Goal: Task Accomplishment & Management: Manage account settings

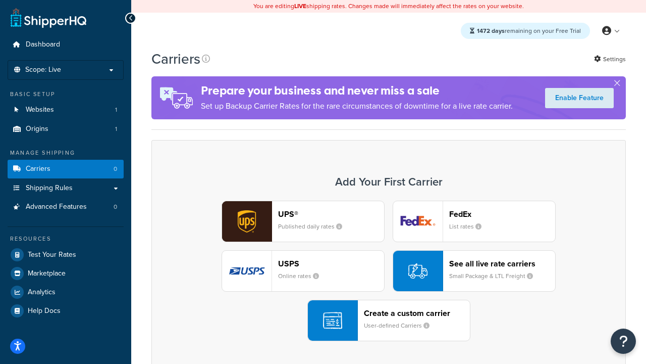
click at [389, 271] on div "UPS® Published daily rates FedEx List rates USPS Online rates See all live rate…" at bounding box center [388, 270] width 453 height 140
click at [502, 214] on header "FedEx" at bounding box center [502, 214] width 106 height 10
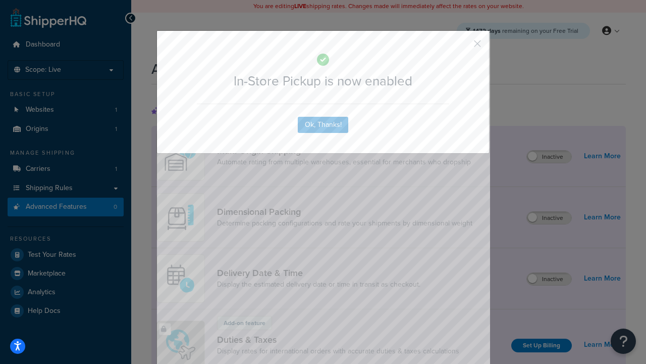
scroll to position [327, 0]
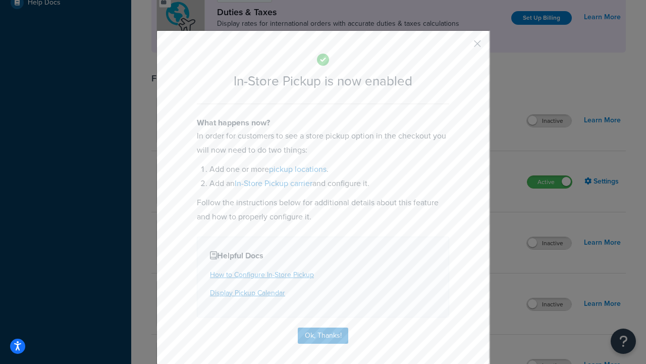
click at [463, 47] on button "button" at bounding box center [463, 47] width 3 height 3
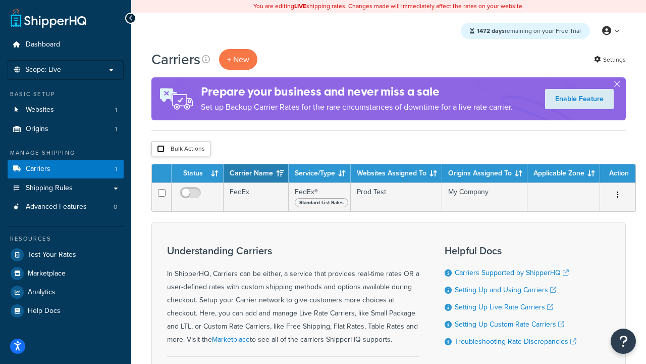
click at [161, 149] on input "checkbox" at bounding box center [161, 149] width 8 height 8
checkbox input "true"
click at [0, 0] on button "Delete" at bounding box center [0, 0] width 0 height 0
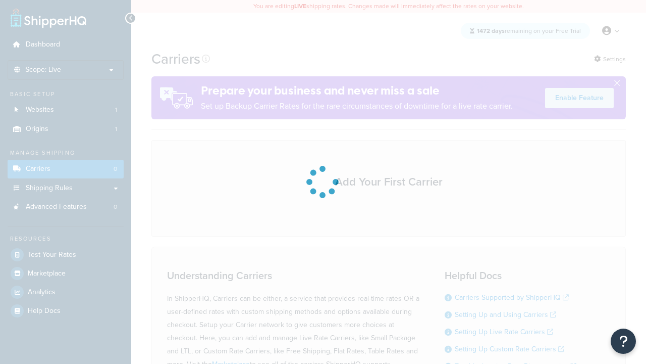
scroll to position [89, 0]
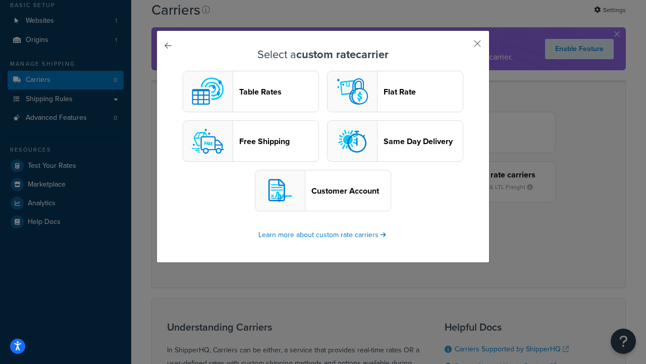
click at [251, 91] on header "Table Rates" at bounding box center [278, 92] width 79 height 10
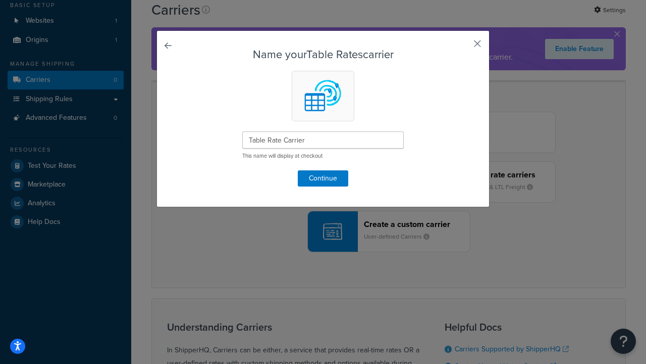
click at [463, 47] on button "button" at bounding box center [463, 47] width 3 height 3
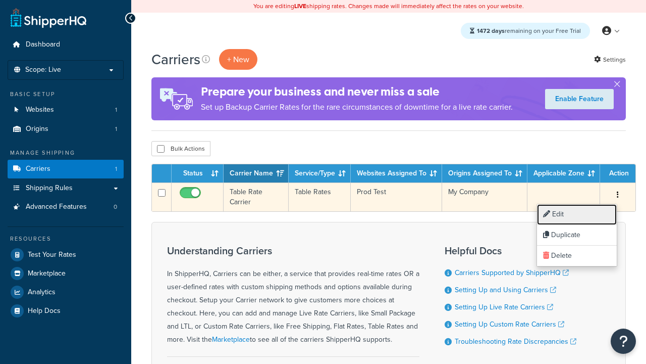
click at [577, 214] on link "Edit" at bounding box center [577, 214] width 80 height 21
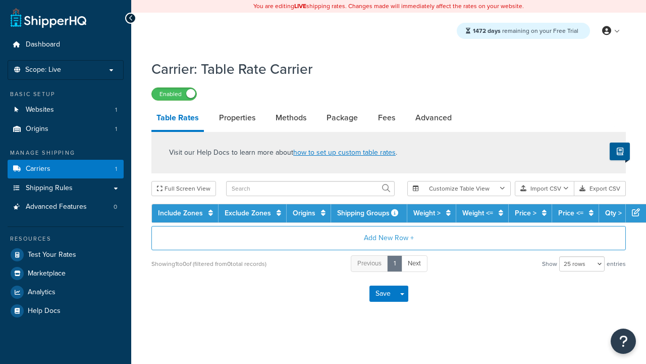
select select "25"
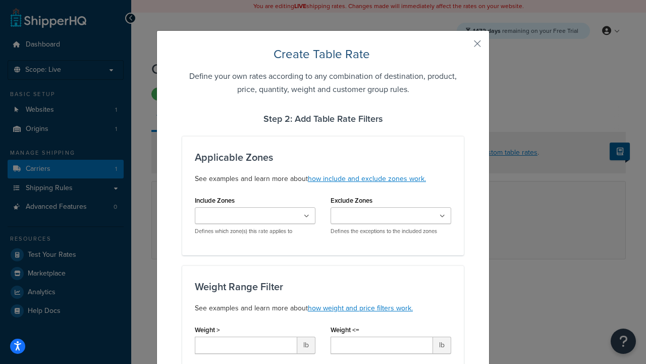
type input "10"
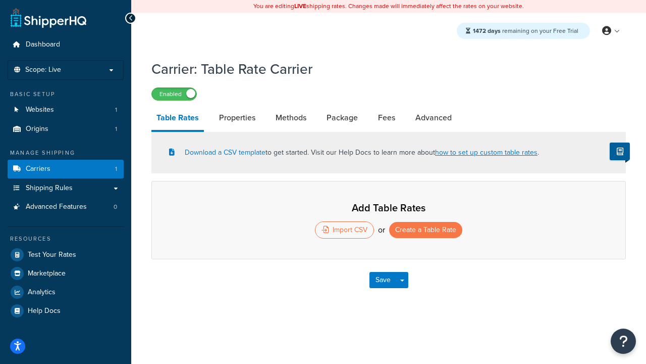
select select "25"
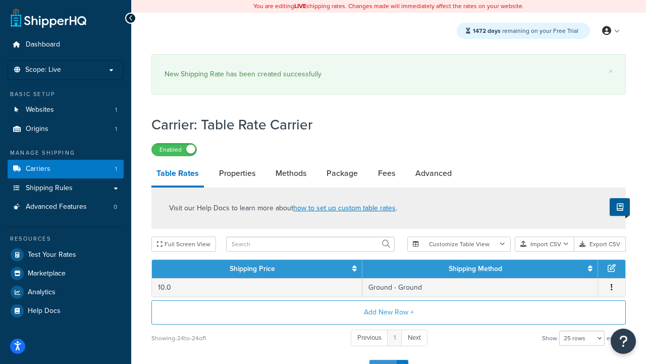
click at [383, 360] on button "Save" at bounding box center [383, 368] width 27 height 16
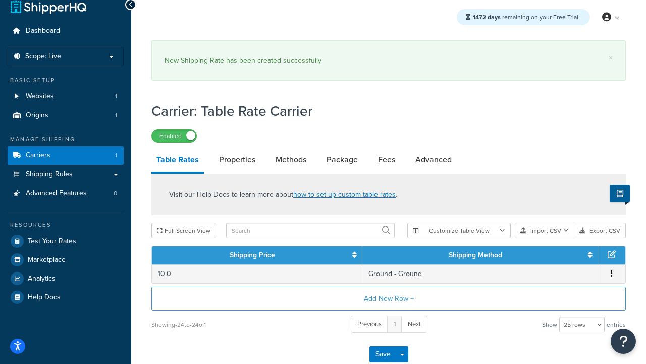
scroll to position [0, 0]
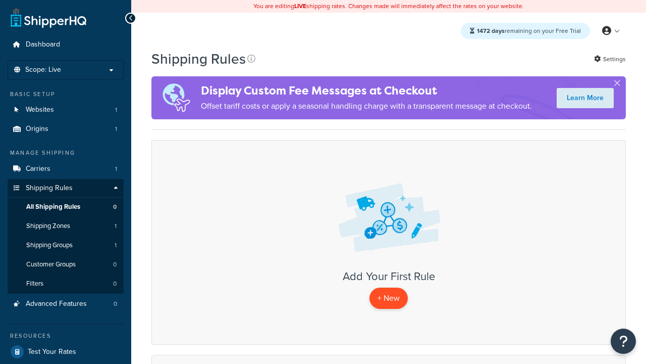
click at [389, 298] on p "+ New" at bounding box center [389, 297] width 38 height 21
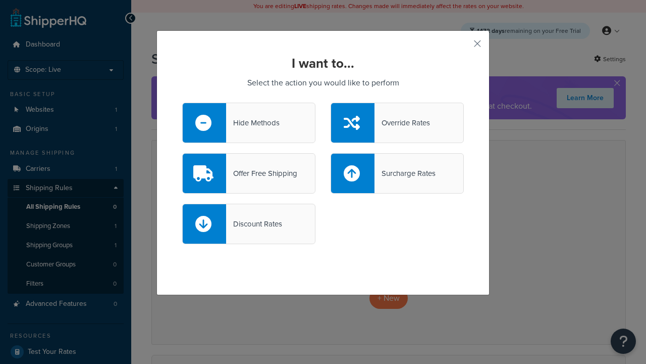
click at [397, 123] on div "Override Rates" at bounding box center [403, 123] width 56 height 14
click at [0, 0] on input "Override Rates" at bounding box center [0, 0] width 0 height 0
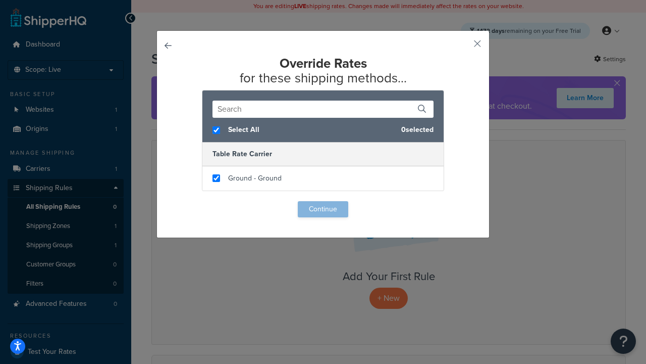
click at [216, 178] on input "checkbox" at bounding box center [217, 178] width 8 height 8
checkbox input "true"
click at [323, 209] on button "Continue" at bounding box center [323, 209] width 51 height 16
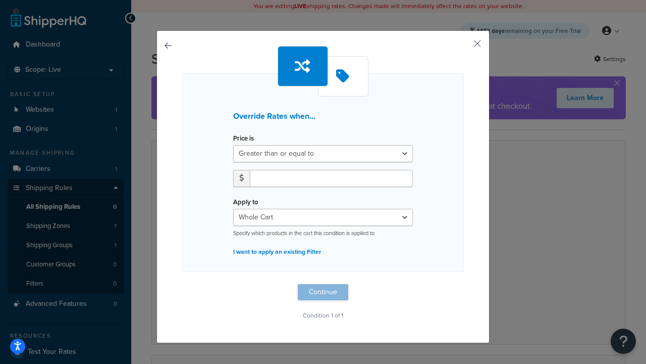
click at [243, 138] on label "Price is" at bounding box center [243, 138] width 21 height 8
click at [243, 145] on select "Greater than or equal to Between or equal to Less than or equal to" at bounding box center [323, 153] width 180 height 17
click at [331, 178] on input "number" at bounding box center [331, 178] width 163 height 17
type input "100"
click at [323, 292] on button "Continue" at bounding box center [323, 292] width 51 height 16
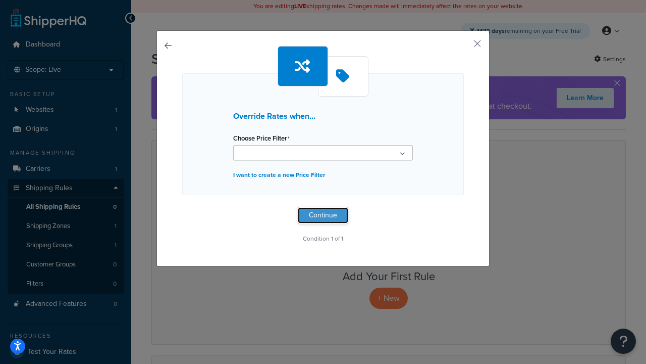
click at [323, 215] on button "Continue" at bounding box center [323, 215] width 51 height 16
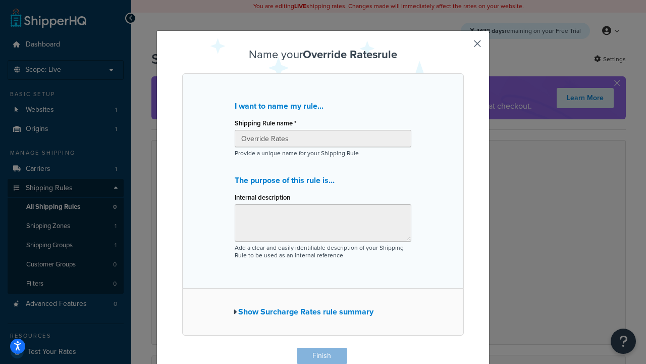
scroll to position [1, 0]
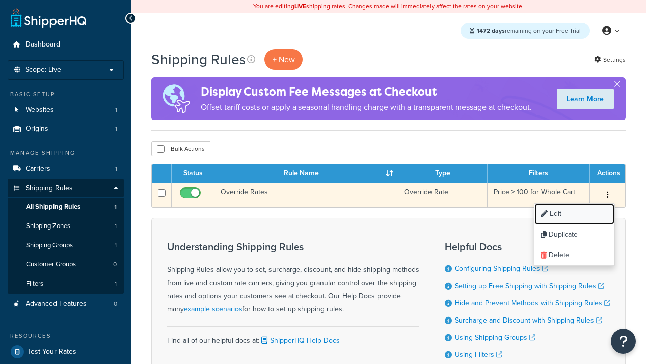
click at [574, 214] on link "Edit" at bounding box center [575, 214] width 80 height 21
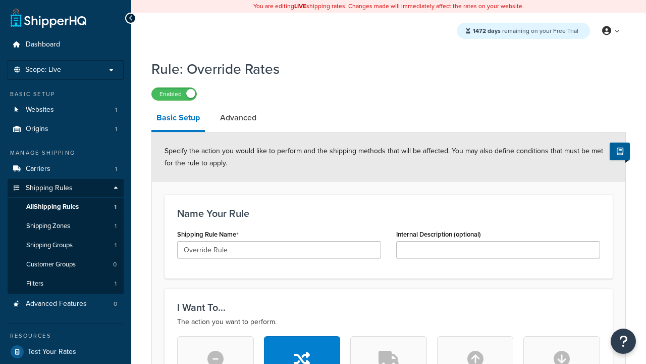
scroll to position [643, 0]
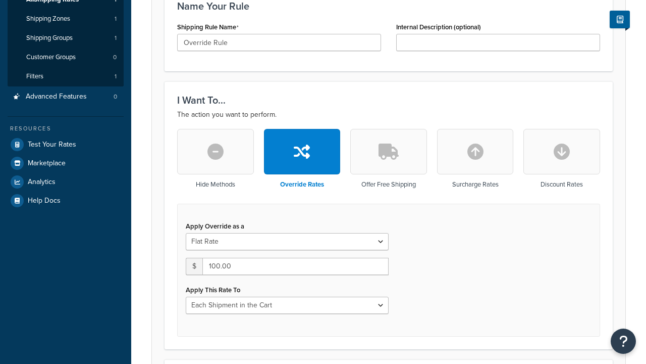
type input "Override Rule"
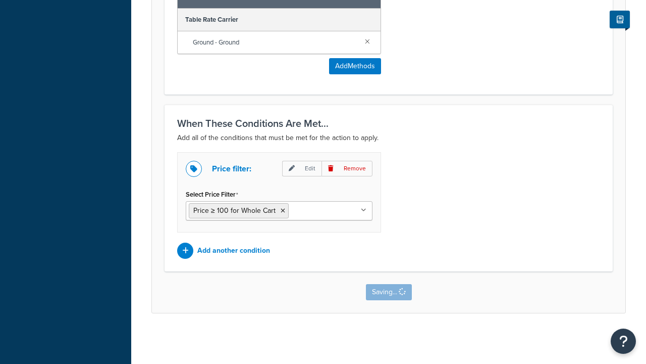
scroll to position [0, 0]
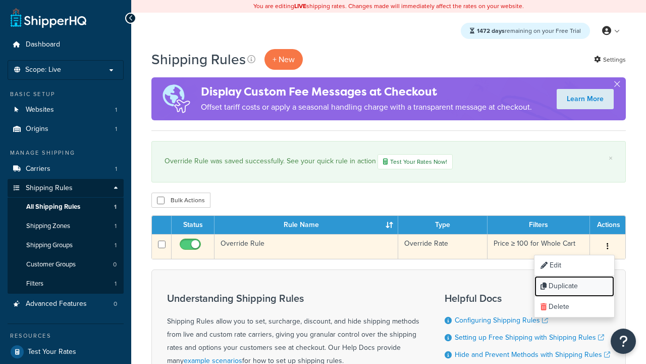
click at [574, 287] on link "Duplicate" at bounding box center [575, 286] width 80 height 21
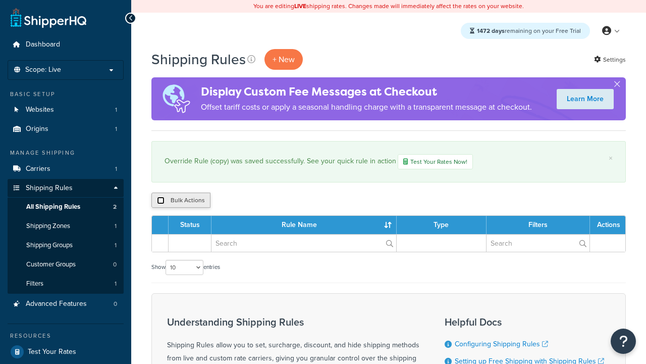
click at [161, 201] on input "checkbox" at bounding box center [161, 200] width 8 height 8
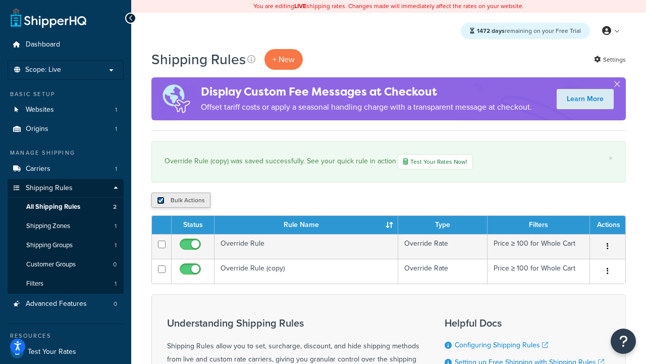
click at [161, 201] on input "checkbox" at bounding box center [161, 200] width 8 height 8
checkbox input "false"
click at [161, 201] on input "checkbox" at bounding box center [161, 200] width 8 height 8
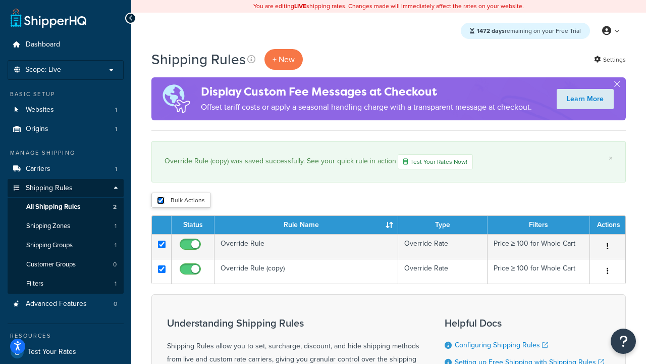
checkbox input "true"
click at [0, 0] on button "Duplicate" at bounding box center [0, 0] width 0 height 0
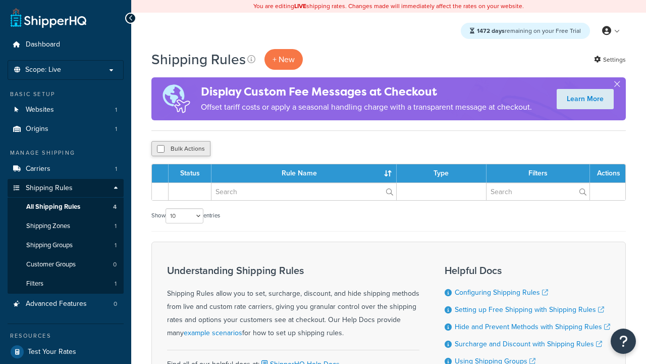
click at [181, 149] on button "Bulk Actions" at bounding box center [181, 148] width 59 height 15
checkbox input "true"
click at [0, 0] on button "Delete" at bounding box center [0, 0] width 0 height 0
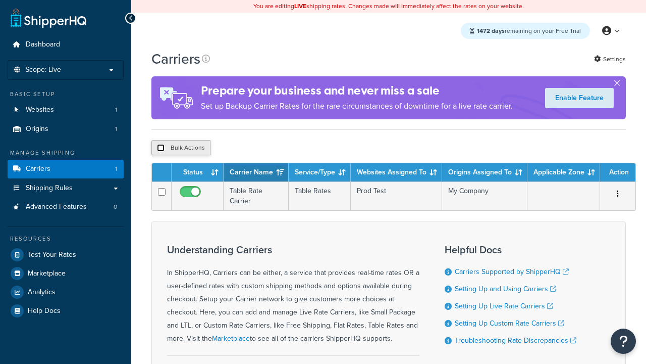
click at [161, 149] on input "checkbox" at bounding box center [161, 148] width 8 height 8
checkbox input "true"
click at [0, 0] on button "Delete" at bounding box center [0, 0] width 0 height 0
